Goal: Navigation & Orientation: Understand site structure

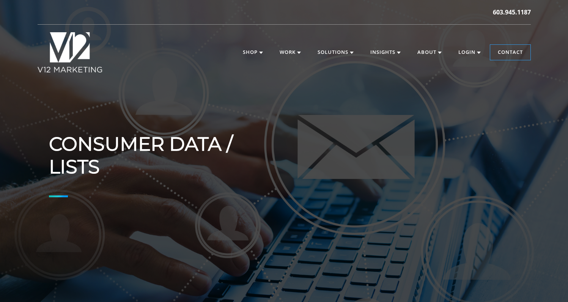
click at [103, 120] on div "Consumer Data / Lists" at bounding box center [155, 173] width 212 height 157
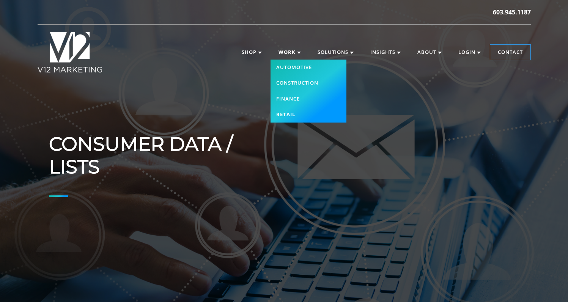
click at [279, 113] on link "Retail" at bounding box center [308, 115] width 76 height 16
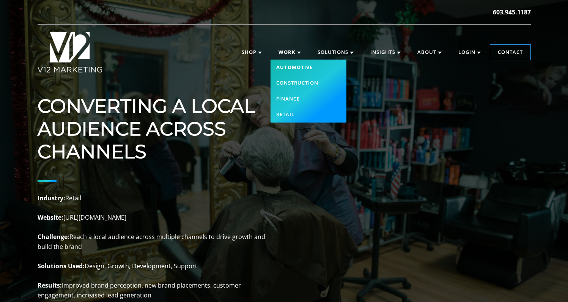
click at [295, 69] on link "Automotive" at bounding box center [308, 68] width 76 height 16
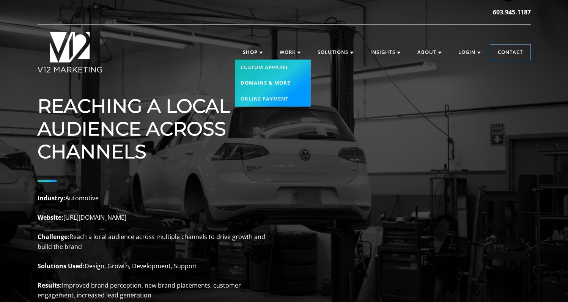
click at [258, 83] on link "Domains & More" at bounding box center [273, 83] width 76 height 16
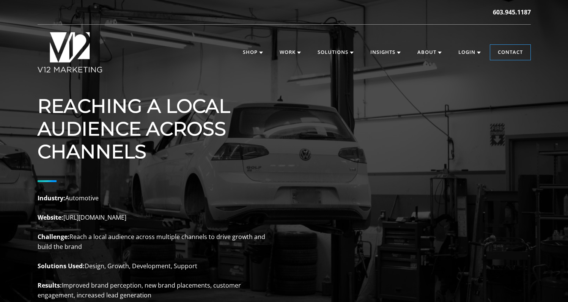
scroll to position [3, 0]
